Goal: Information Seeking & Learning: Learn about a topic

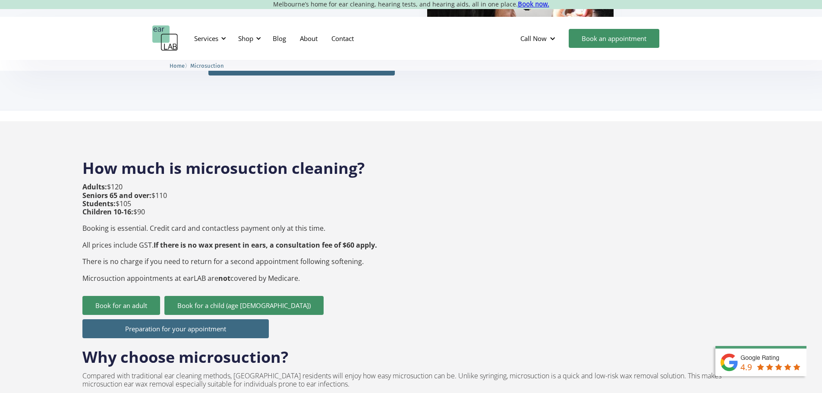
scroll to position [251, 0]
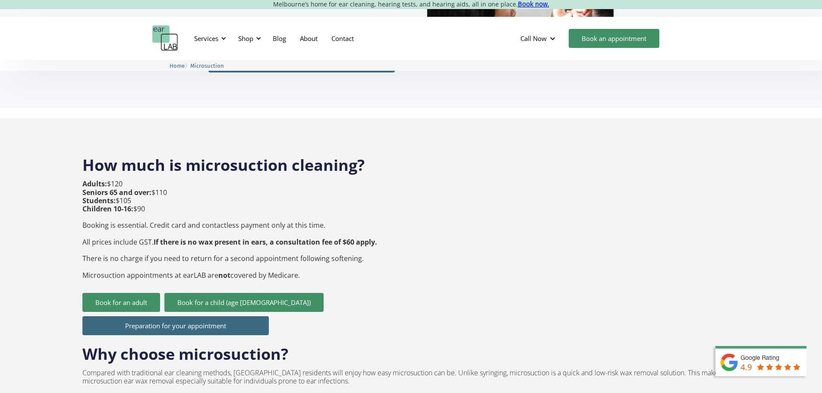
click at [209, 316] on link "Preparation for your appointment" at bounding box center [175, 325] width 186 height 19
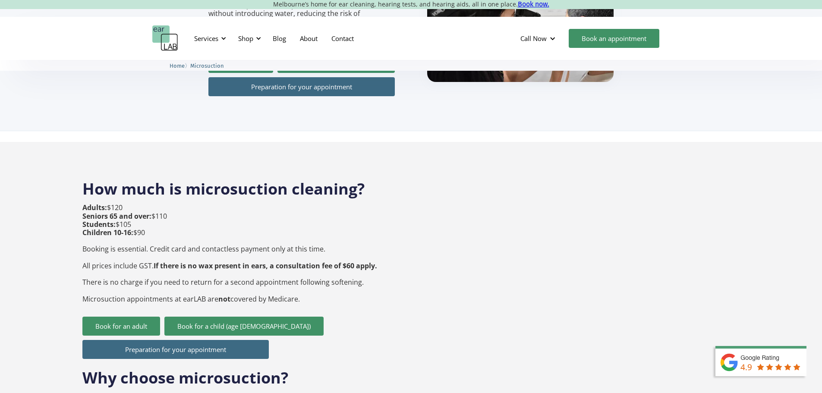
scroll to position [221, 0]
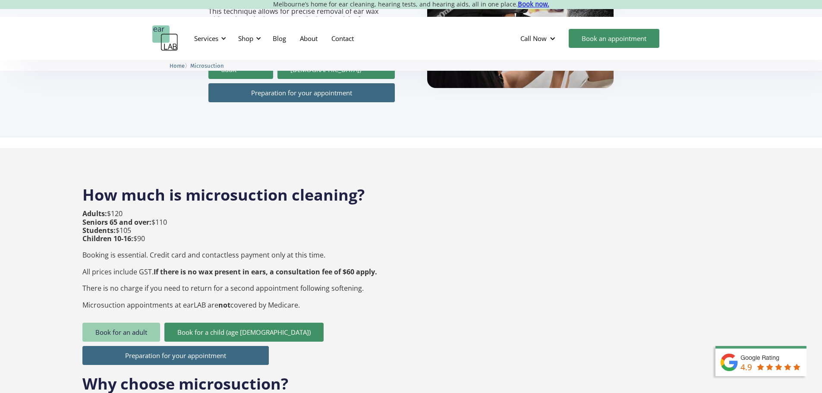
click at [108, 323] on link "Book for an adult" at bounding box center [121, 332] width 78 height 19
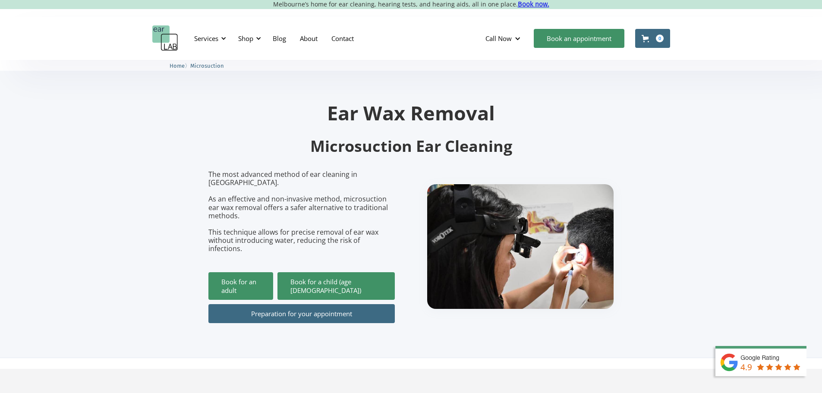
scroll to position [171, 0]
click at [224, 36] on div at bounding box center [224, 38] width 6 height 6
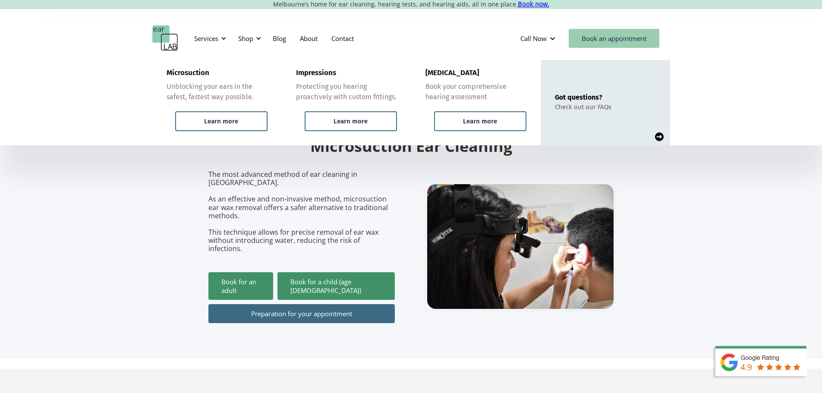
click at [603, 47] on link "Book an appointment" at bounding box center [614, 38] width 91 height 19
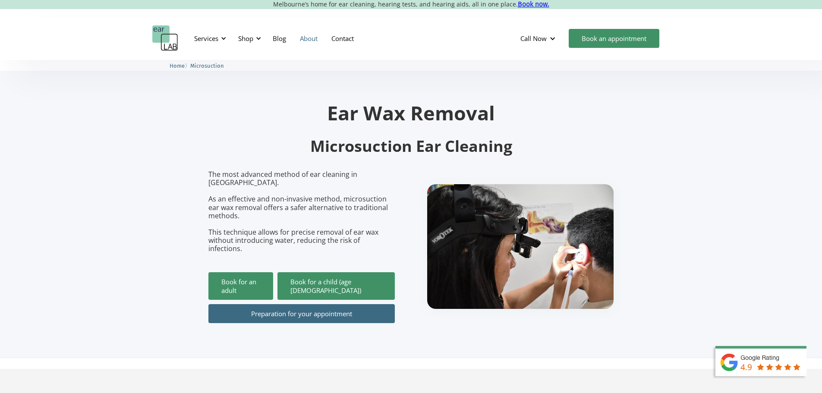
click at [315, 38] on link "About" at bounding box center [309, 38] width 32 height 25
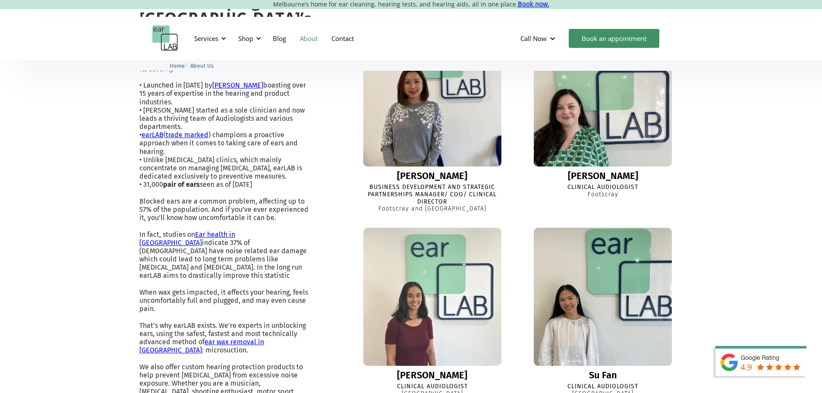
scroll to position [313, 0]
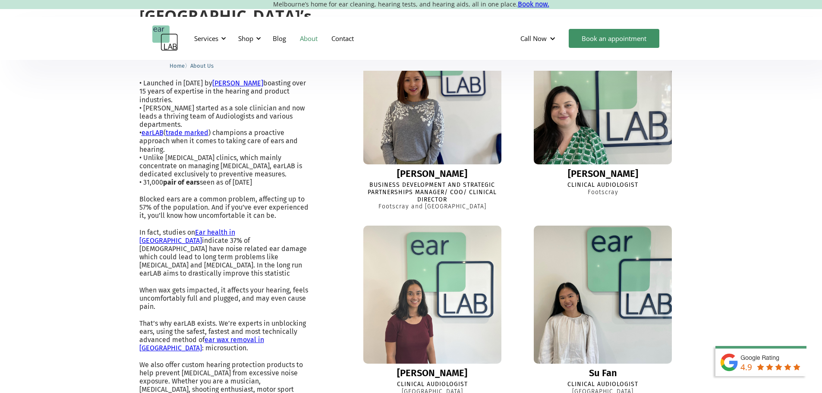
click at [578, 125] on img at bounding box center [603, 95] width 152 height 152
